Goal: Task Accomplishment & Management: Use online tool/utility

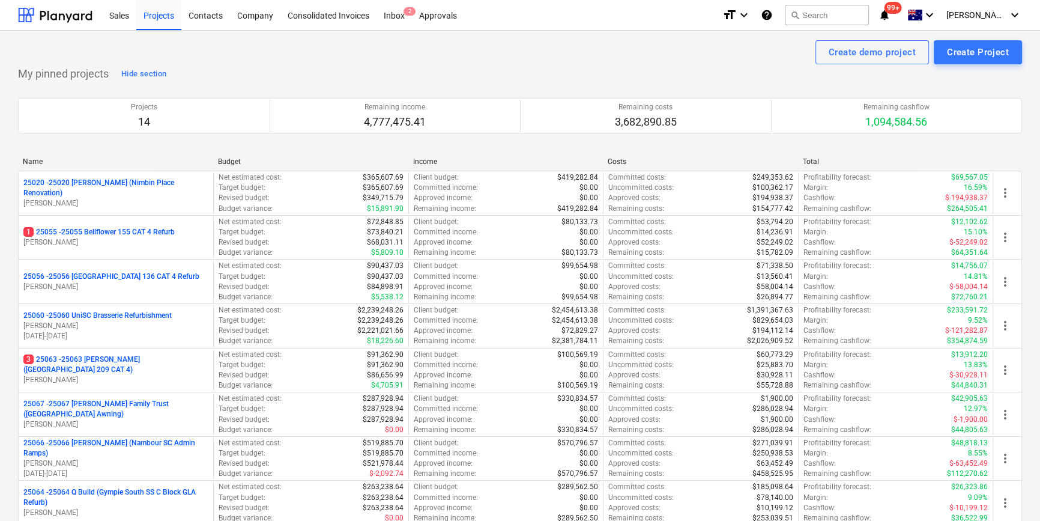
click at [593, 73] on div "My pinned projects Hide section Projects 14 Remaining income 4,777,475.41 Remai…" at bounding box center [520, 434] width 1004 height 741
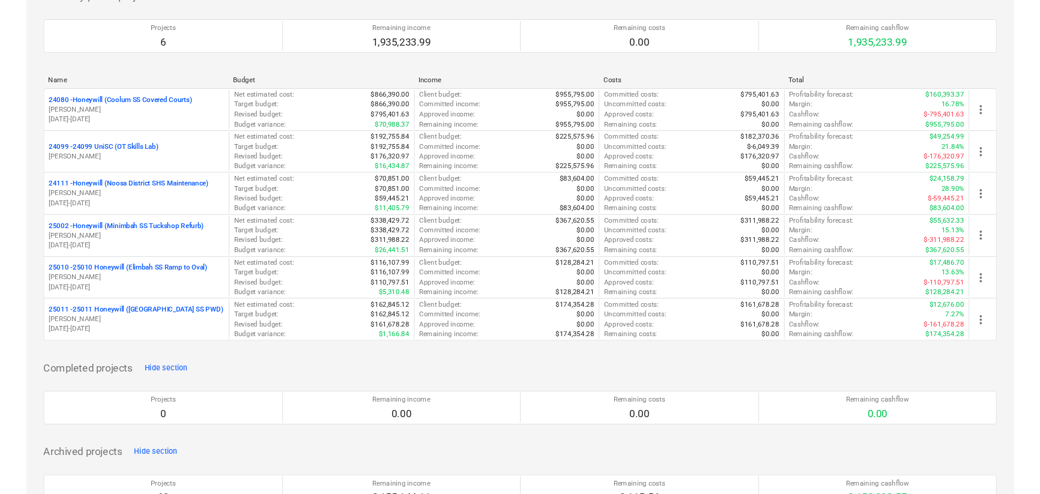
scroll to position [2240, 0]
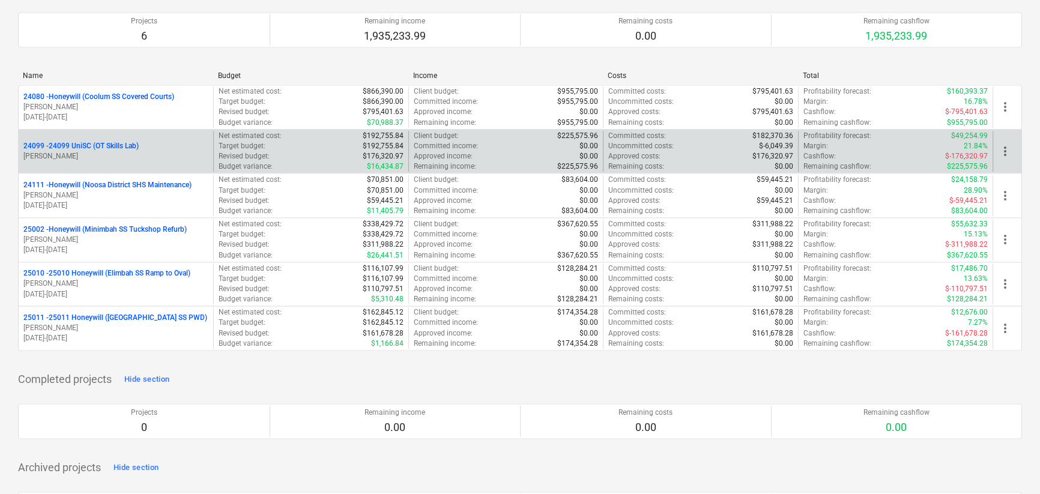
click at [84, 141] on p "24099 - 24099 UniSC (OT Skills Lab)" at bounding box center [80, 146] width 115 height 10
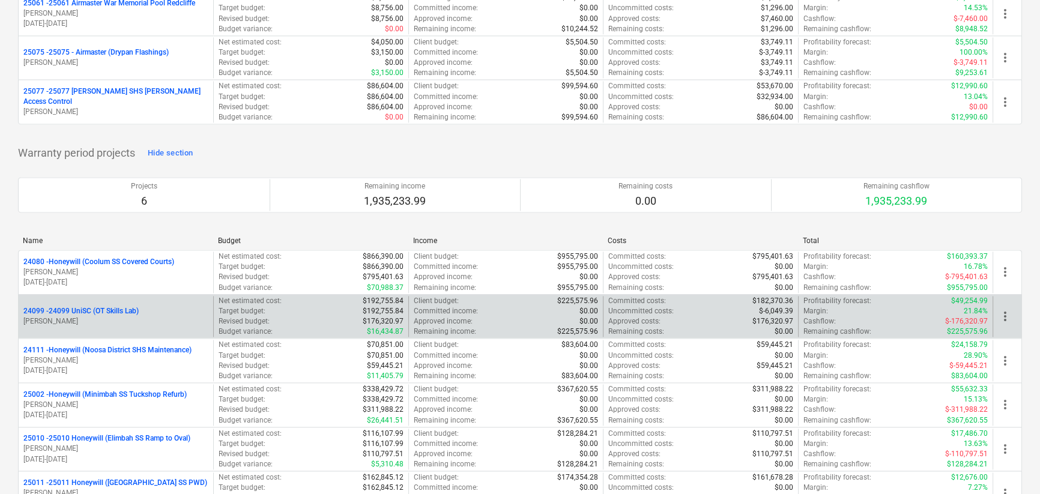
scroll to position [2130, 0]
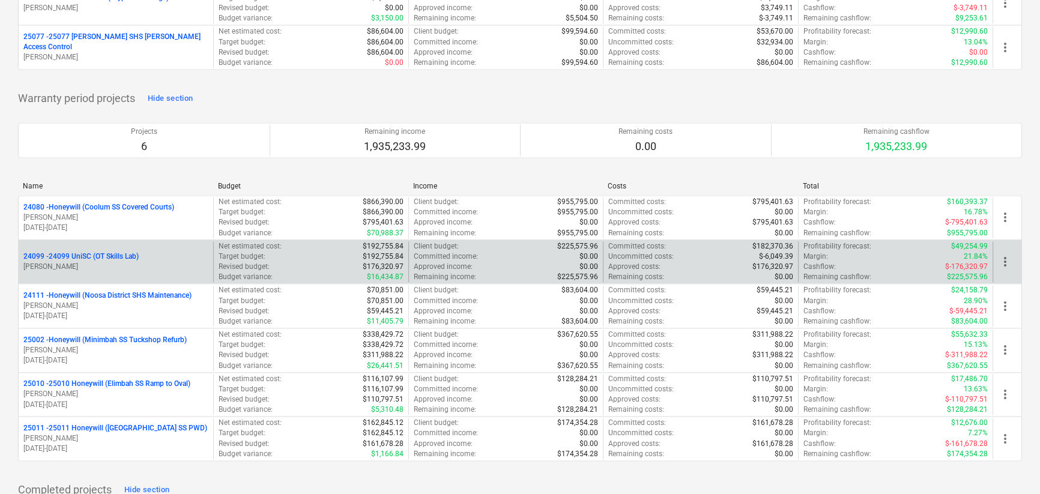
click at [90, 252] on p "24099 - 24099 UniSC (OT Skills Lab)" at bounding box center [80, 257] width 115 height 10
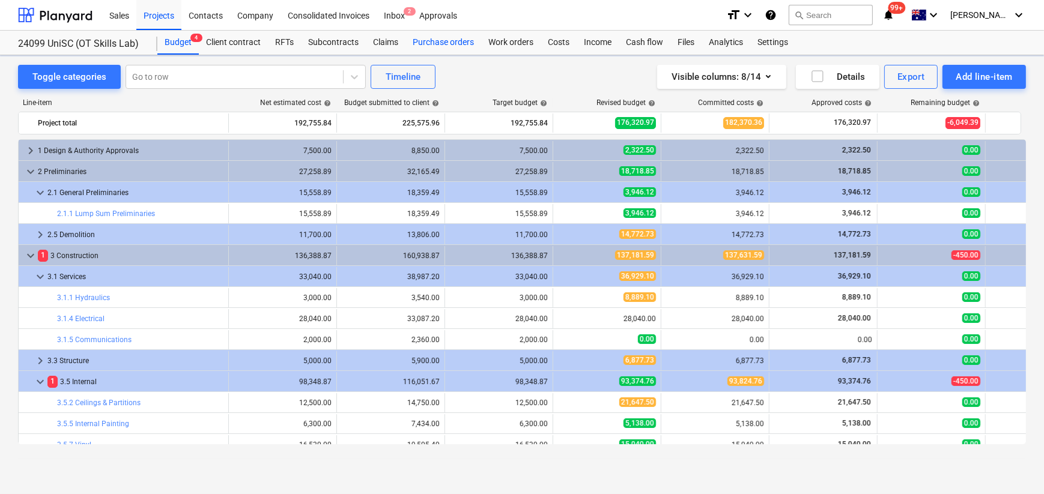
click at [433, 41] on div "Purchase orders" at bounding box center [443, 43] width 76 height 24
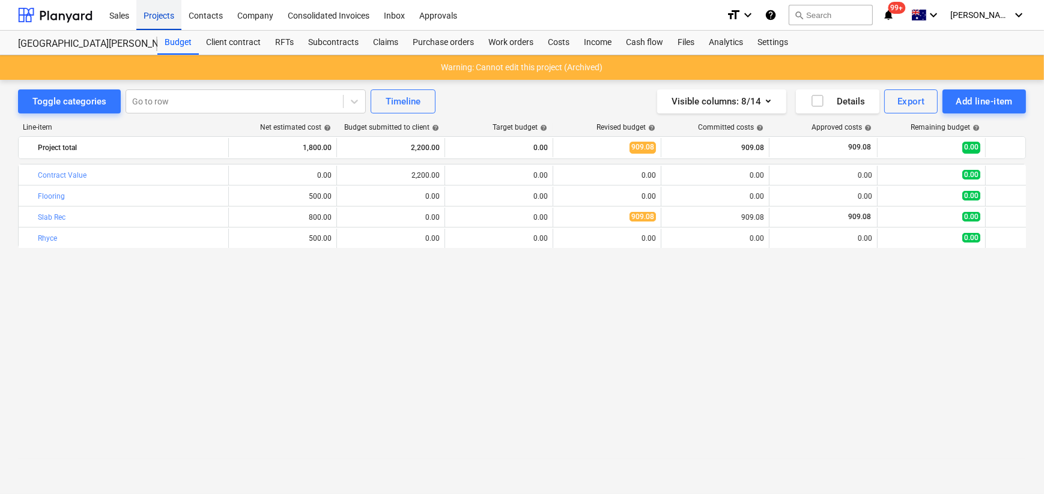
click at [156, 13] on div "Projects" at bounding box center [158, 14] width 45 height 31
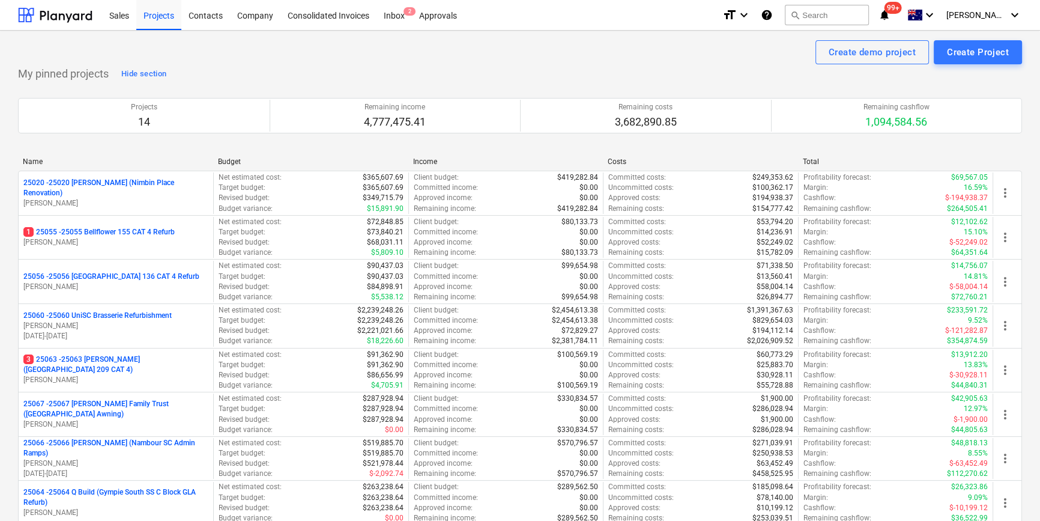
click at [454, 51] on div "Create demo project Create Project" at bounding box center [520, 52] width 1004 height 24
drag, startPoint x: 158, startPoint y: 19, endPoint x: 401, endPoint y: 74, distance: 248.9
click at [158, 19] on div "Projects" at bounding box center [158, 14] width 45 height 31
click at [126, 17] on div "Sales" at bounding box center [119, 14] width 34 height 31
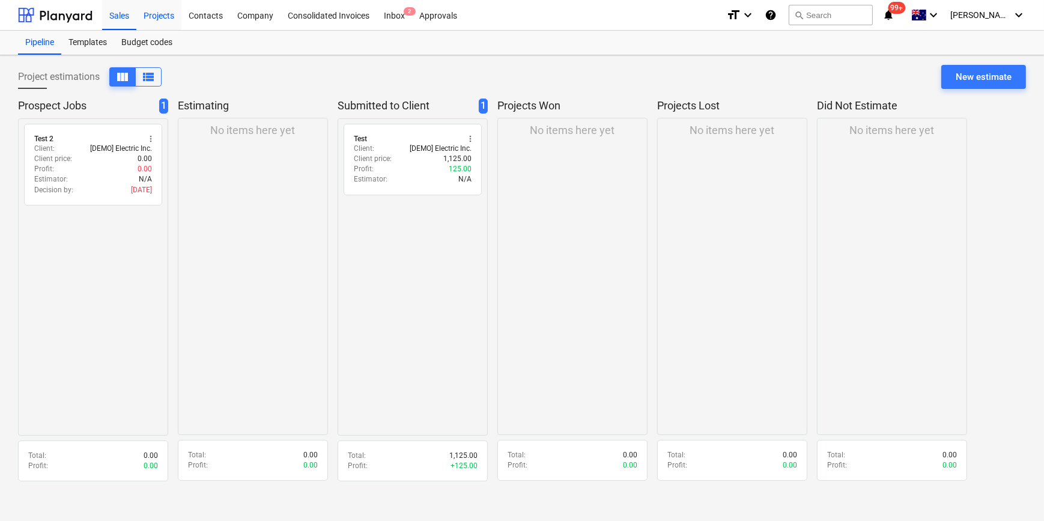
click at [153, 16] on div "Projects" at bounding box center [158, 14] width 45 height 31
click at [150, 16] on div "Projects" at bounding box center [158, 14] width 45 height 31
click at [159, 22] on div "Projects" at bounding box center [158, 14] width 45 height 31
click at [158, 17] on div "Projects" at bounding box center [158, 14] width 45 height 31
click at [159, 19] on div "Projects" at bounding box center [158, 14] width 45 height 31
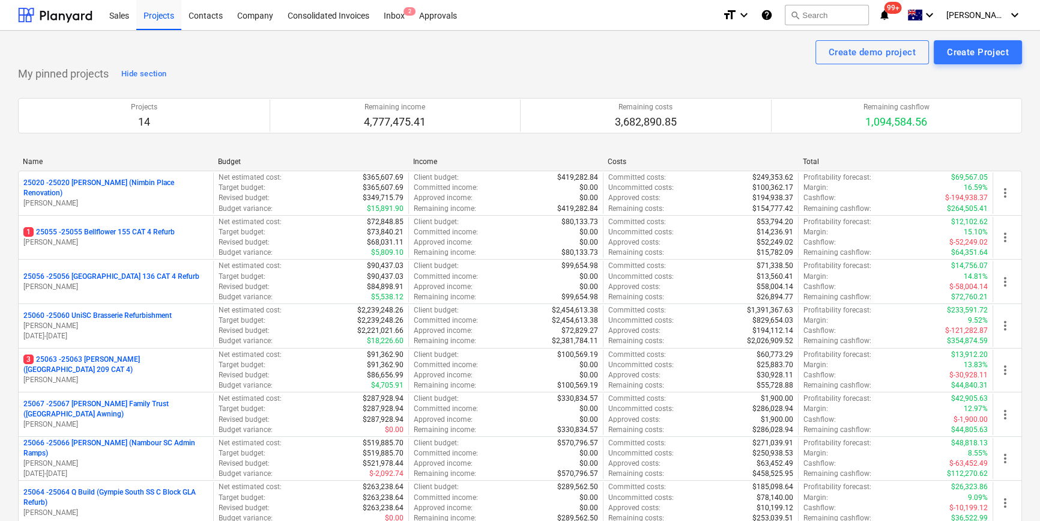
click at [454, 46] on div "Create demo project Create Project" at bounding box center [520, 52] width 1004 height 24
click at [555, 60] on div "Create demo project Create Project" at bounding box center [520, 52] width 1004 height 24
drag, startPoint x: 117, startPoint y: 17, endPoint x: 110, endPoint y: 20, distance: 7.3
click at [117, 17] on div "Sales" at bounding box center [119, 14] width 34 height 31
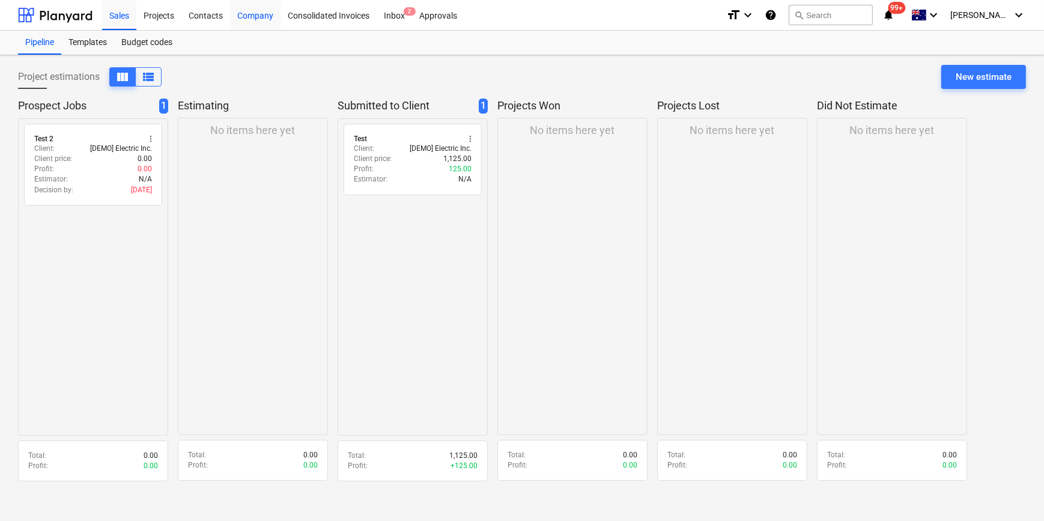
click at [252, 12] on div "Company" at bounding box center [255, 14] width 50 height 31
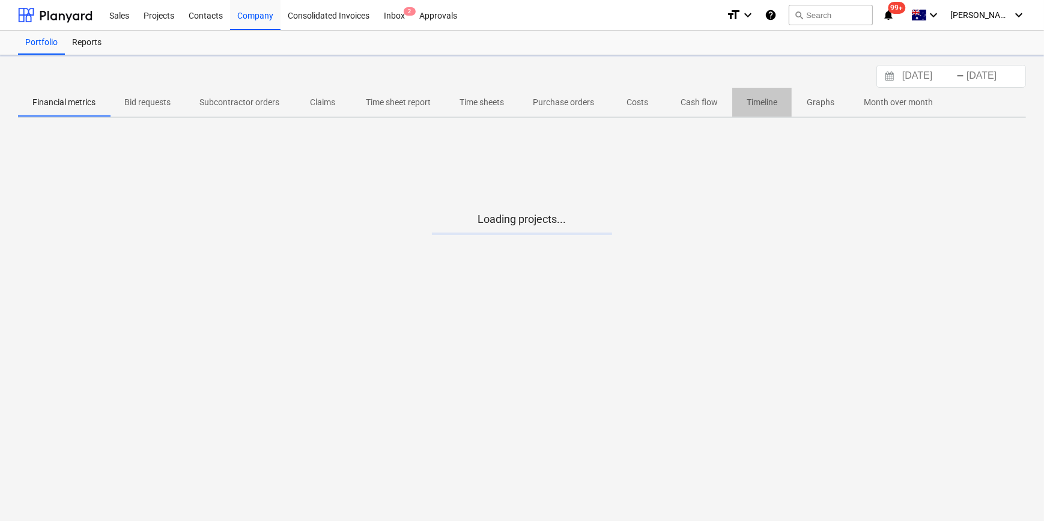
click at [762, 105] on p "Timeline" at bounding box center [762, 102] width 31 height 13
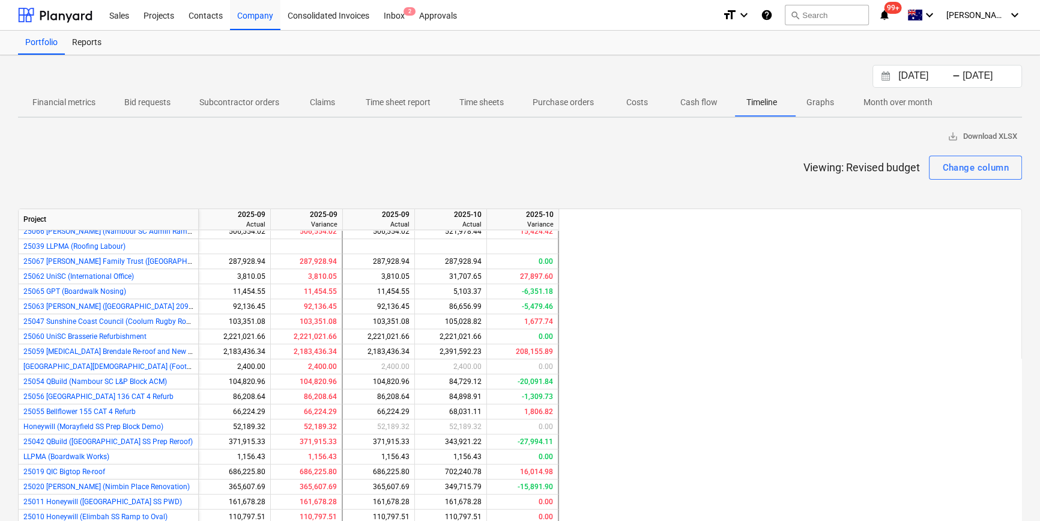
click at [893, 171] on p "Viewing: Revised budget" at bounding box center [861, 167] width 117 height 14
click at [183, 122] on div "10.09.2025 Press the down arrow key to interact with the calendar and select a …" at bounding box center [520, 336] width 1040 height 563
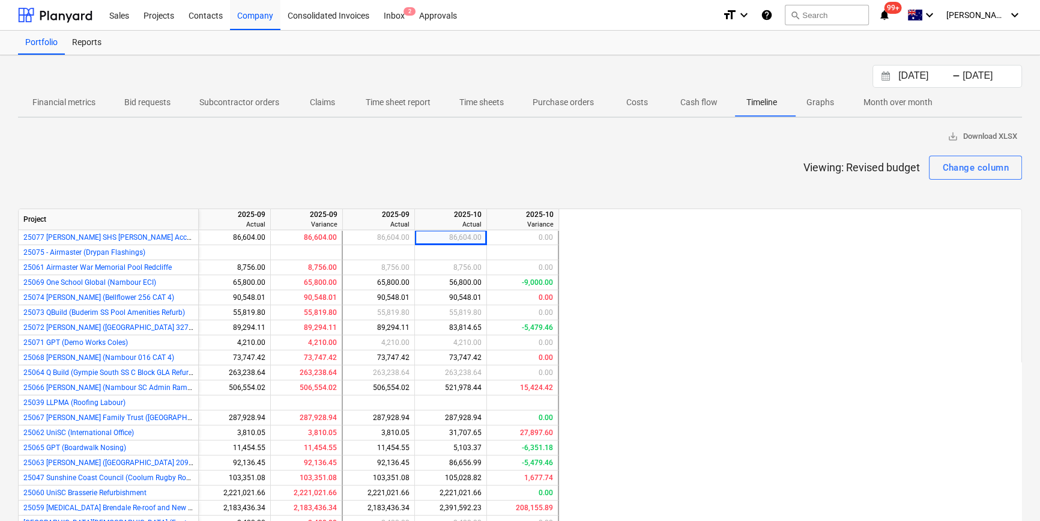
click at [93, 157] on div "Viewing: Revised budget Change column" at bounding box center [520, 168] width 1004 height 24
click at [96, 141] on div "save_alt Download XLSX" at bounding box center [520, 136] width 1004 height 19
click at [118, 14] on div "Sales" at bounding box center [119, 14] width 34 height 31
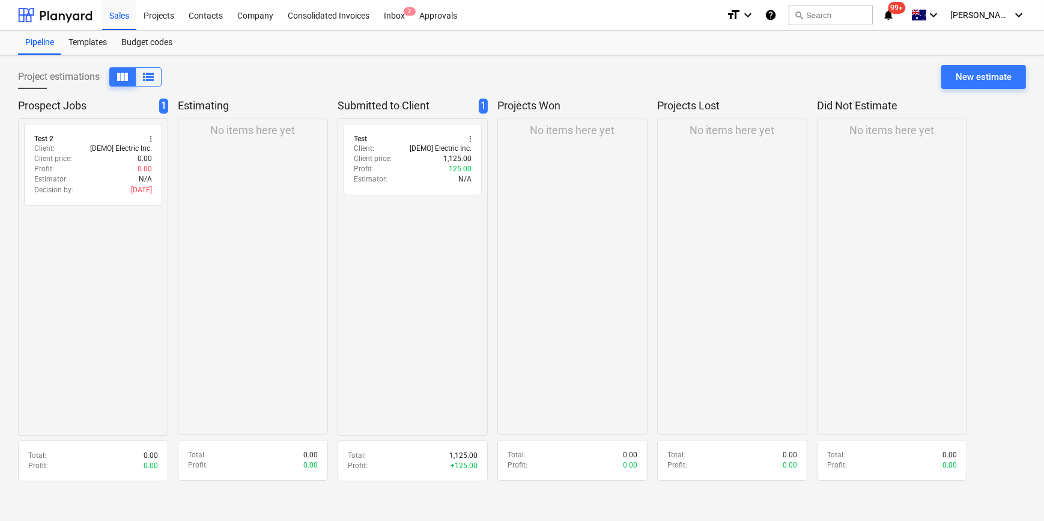
click at [255, 72] on div "Project estimations view_column view_list New estimate" at bounding box center [522, 82] width 1008 height 34
click at [196, 108] on p "Estimating" at bounding box center [250, 106] width 145 height 14
click at [84, 42] on div "Templates" at bounding box center [87, 43] width 53 height 24
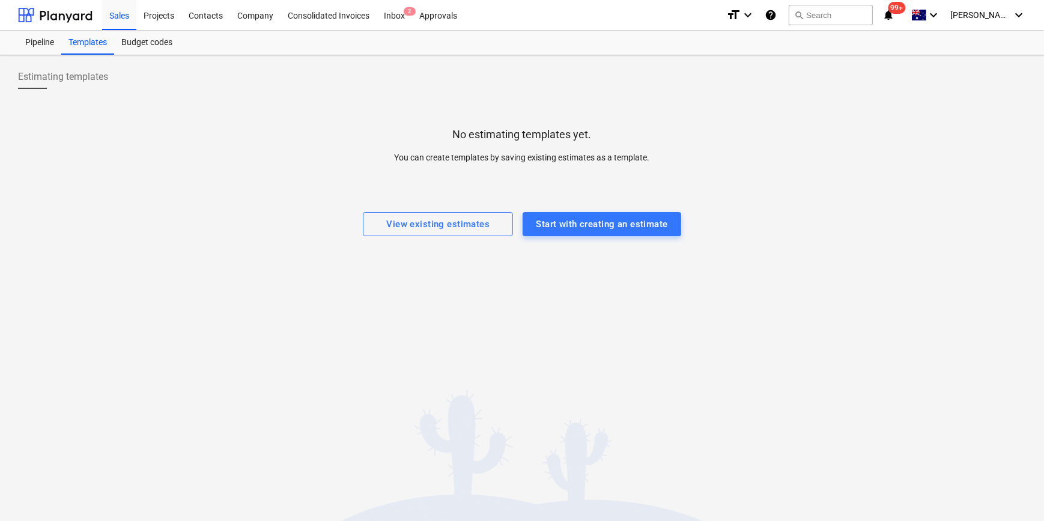
click at [255, 313] on div "Estimating templates No estimating templates yet. You can create templates by s…" at bounding box center [522, 288] width 1044 height 466
click at [44, 41] on div "Pipeline" at bounding box center [39, 43] width 43 height 24
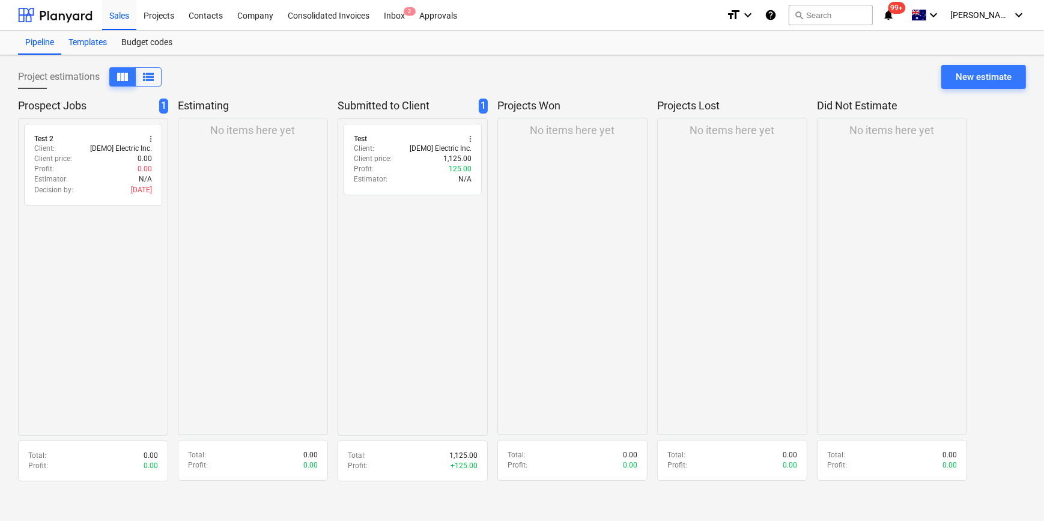
click at [90, 41] on div "Templates" at bounding box center [87, 43] width 53 height 24
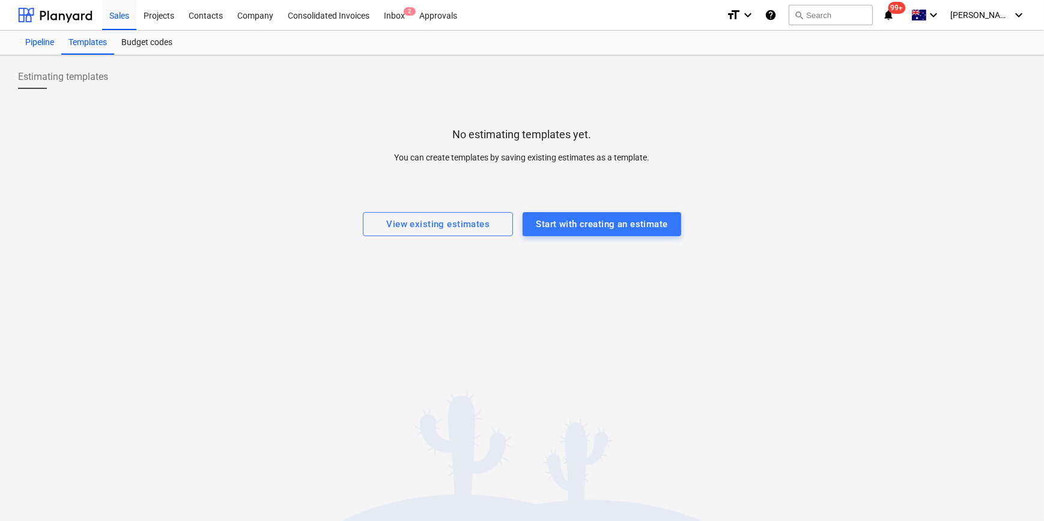
click at [20, 43] on div "Pipeline" at bounding box center [39, 43] width 43 height 24
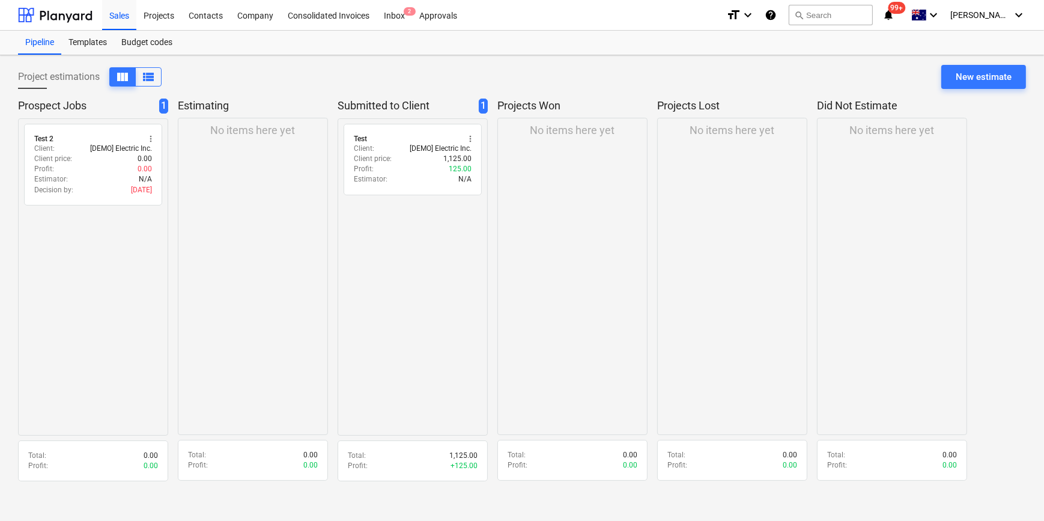
click at [270, 73] on div "Project estimations view_column view_list New estimate" at bounding box center [522, 82] width 1008 height 34
click at [80, 46] on div "Templates" at bounding box center [87, 43] width 53 height 24
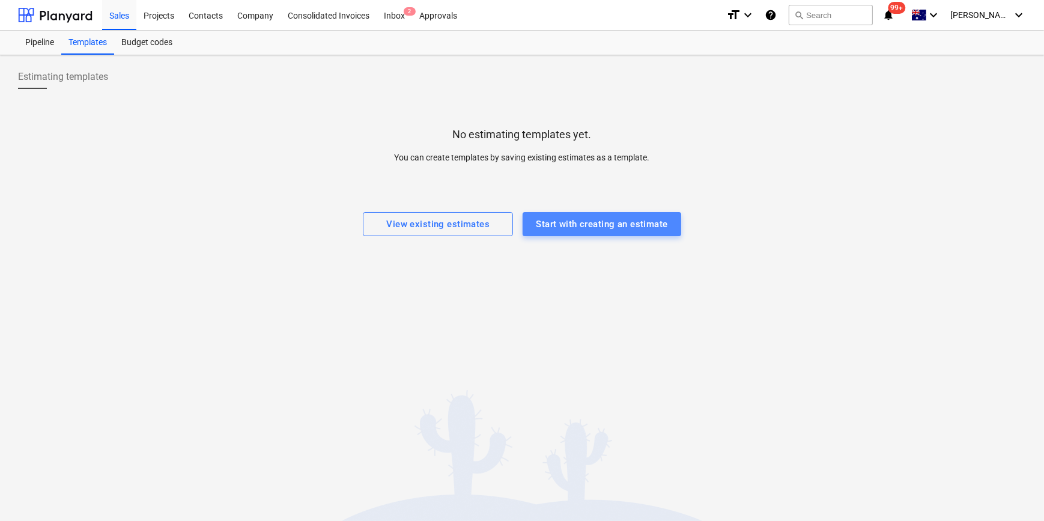
click at [572, 219] on div "Start with creating an estimate" at bounding box center [602, 224] width 132 height 16
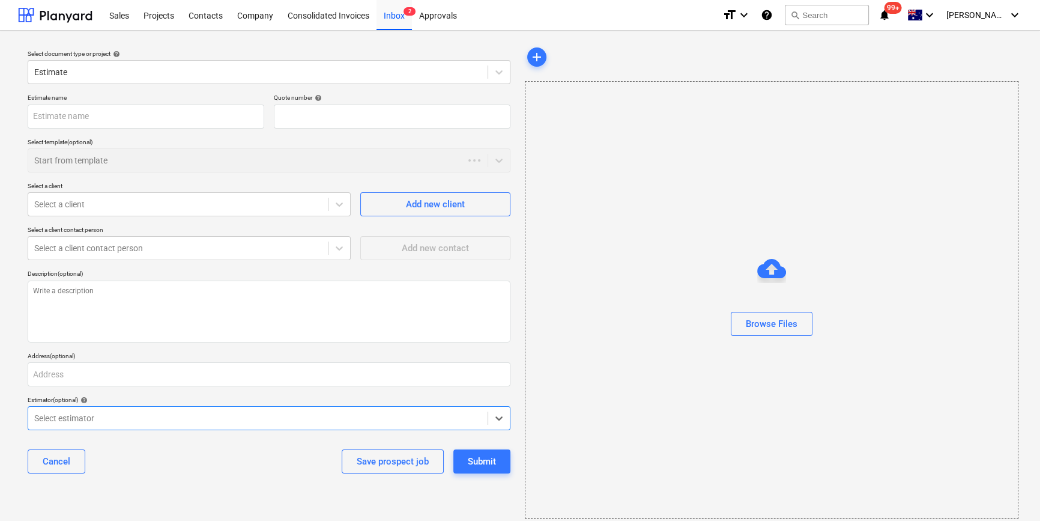
type textarea "x"
type input "QU-0002"
type textarea "x"
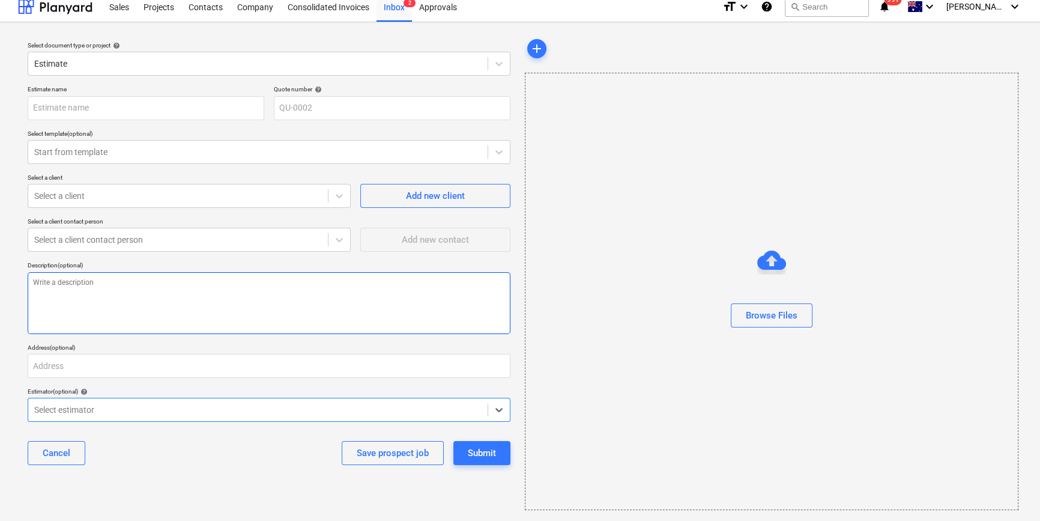
scroll to position [11, 0]
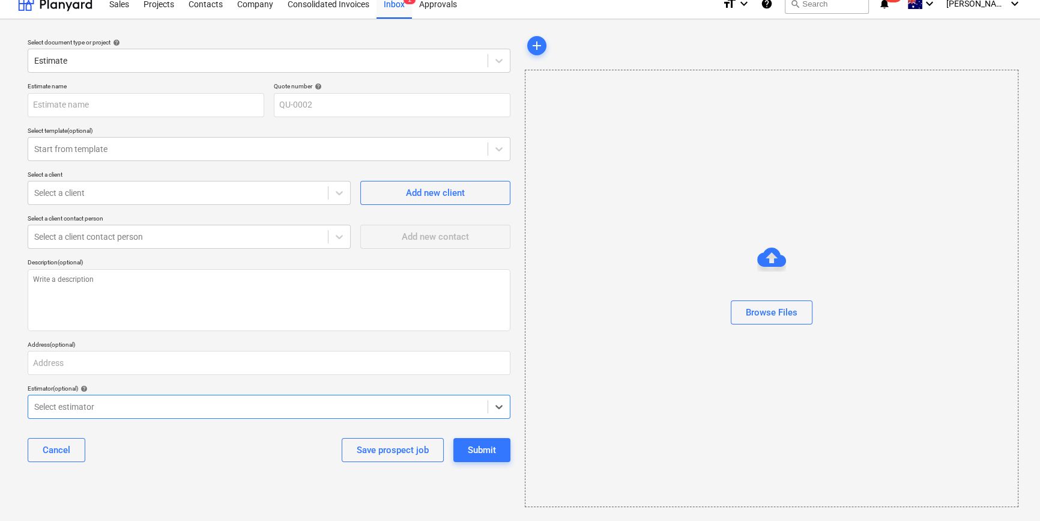
click at [16, 240] on div "Select document type or project help Estimate Estimate name Quote number help Q…" at bounding box center [520, 270] width 1040 height 502
